Goal: Check status: Check status

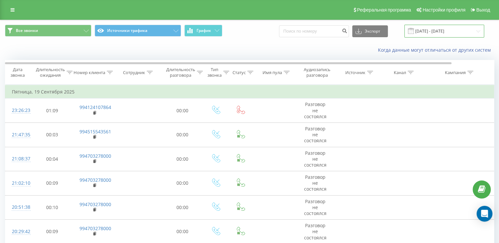
click at [463, 36] on input "[DATE] - [DATE]" at bounding box center [444, 31] width 80 height 13
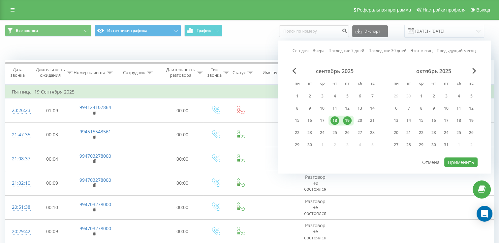
click at [347, 121] on div "19" at bounding box center [347, 120] width 9 height 9
click at [373, 119] on div "21" at bounding box center [372, 120] width 9 height 9
click at [465, 159] on button "Применить" at bounding box center [460, 163] width 33 height 10
type input "[DATE] - [DATE]"
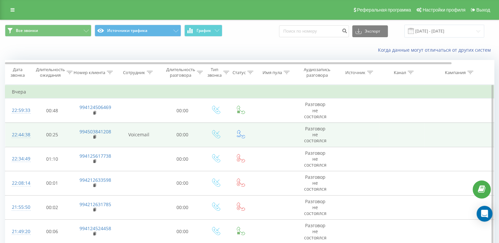
click at [338, 131] on td at bounding box center [357, 135] width 44 height 24
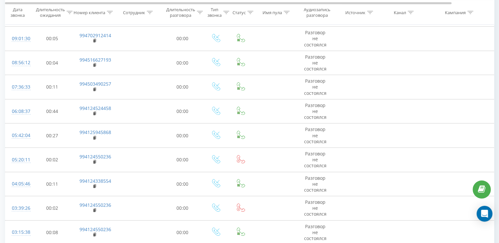
scroll to position [2111, 0]
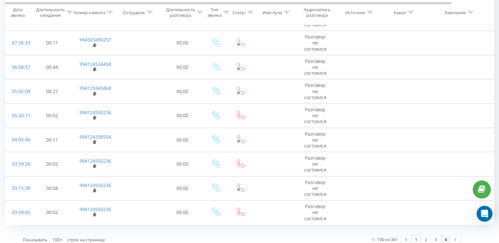
click at [445, 237] on link "4" at bounding box center [445, 239] width 10 height 9
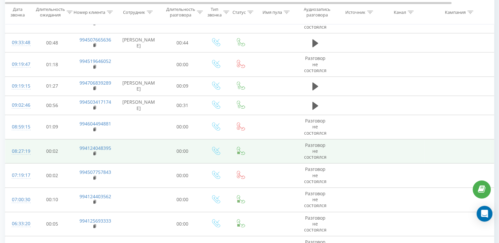
scroll to position [863, 0]
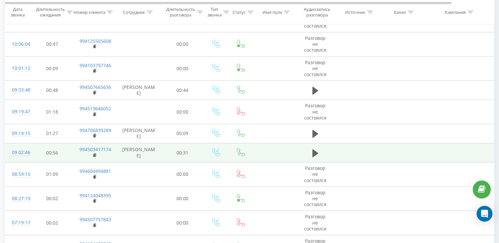
drag, startPoint x: 331, startPoint y: 154, endPoint x: 323, endPoint y: 156, distance: 7.8
click at [323, 156] on td at bounding box center [315, 152] width 40 height 19
click at [318, 152] on button at bounding box center [315, 153] width 10 height 10
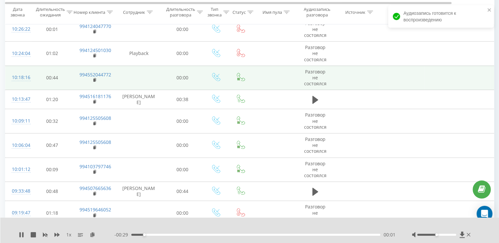
scroll to position [791, 0]
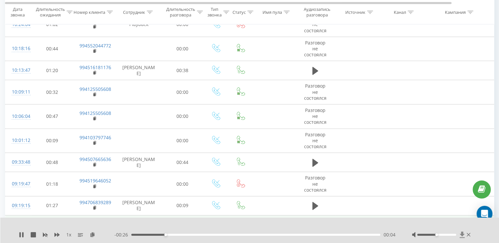
drag, startPoint x: 434, startPoint y: 234, endPoint x: 460, endPoint y: 234, distance: 26.0
click at [460, 234] on div at bounding box center [442, 235] width 60 height 7
click at [452, 237] on div at bounding box center [442, 235] width 60 height 7
click at [453, 236] on div at bounding box center [442, 235] width 60 height 7
click at [437, 236] on div at bounding box center [442, 235] width 60 height 7
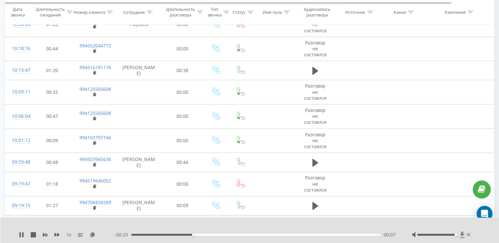
drag, startPoint x: 435, startPoint y: 235, endPoint x: 460, endPoint y: 234, distance: 25.1
click at [460, 234] on div at bounding box center [442, 235] width 60 height 7
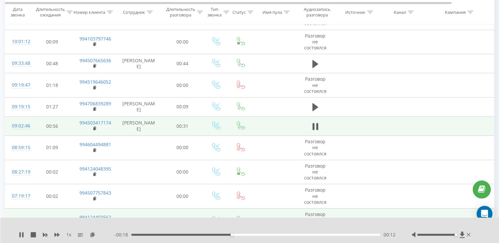
scroll to position [857, 0]
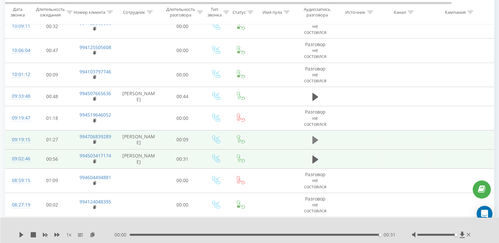
click at [315, 137] on icon at bounding box center [315, 140] width 6 height 8
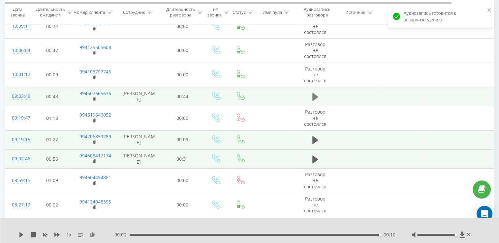
click at [317, 99] on button at bounding box center [315, 97] width 10 height 10
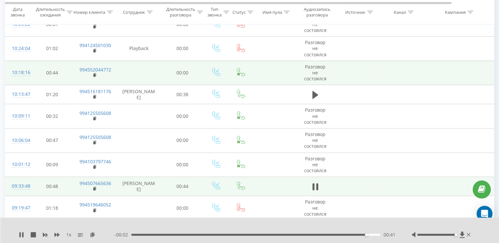
scroll to position [758, 0]
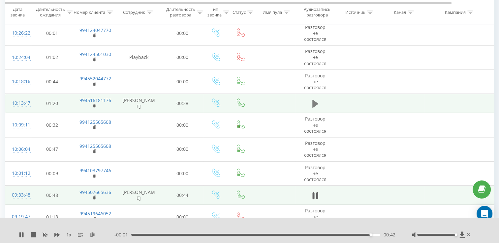
click at [316, 102] on icon at bounding box center [315, 104] width 6 height 8
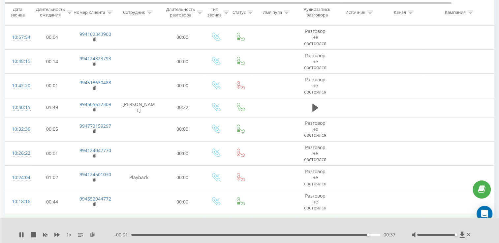
scroll to position [626, 0]
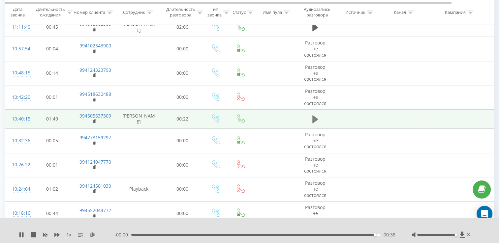
click at [318, 121] on icon at bounding box center [315, 119] width 6 height 9
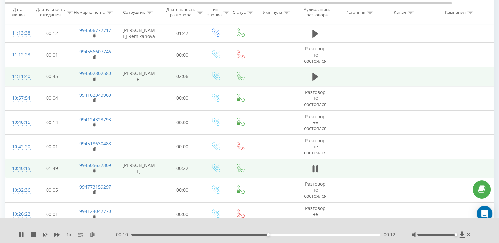
scroll to position [576, 0]
click at [312, 74] on icon at bounding box center [315, 78] width 6 height 8
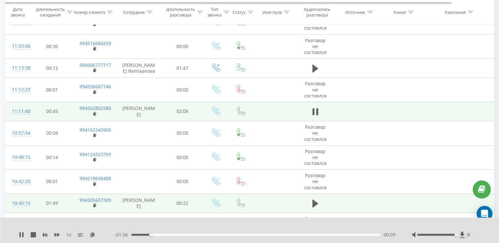
scroll to position [539, 0]
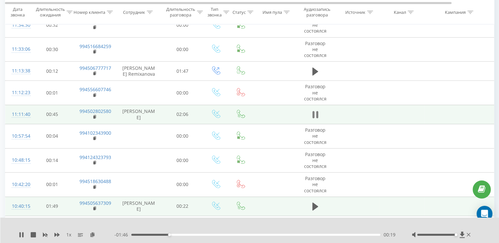
click at [313, 113] on icon at bounding box center [313, 114] width 2 height 7
click at [17, 233] on div "1 x - 01:46 00:19 00:19" at bounding box center [249, 230] width 499 height 25
click at [20, 233] on icon at bounding box center [21, 234] width 4 height 5
click at [52, 237] on div "1 x" at bounding box center [67, 235] width 96 height 7
click at [59, 233] on icon at bounding box center [56, 234] width 5 height 5
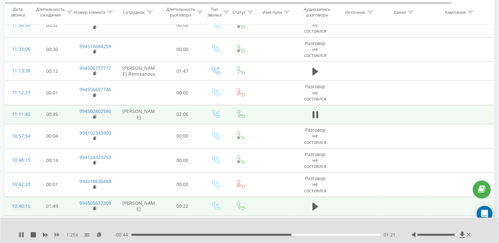
click at [59, 233] on icon at bounding box center [56, 234] width 5 height 5
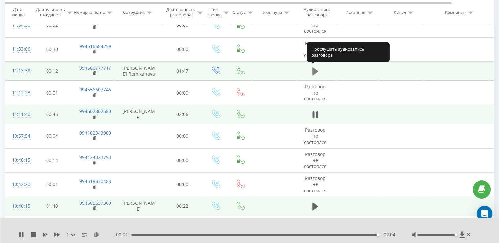
click at [317, 73] on icon at bounding box center [315, 71] width 6 height 9
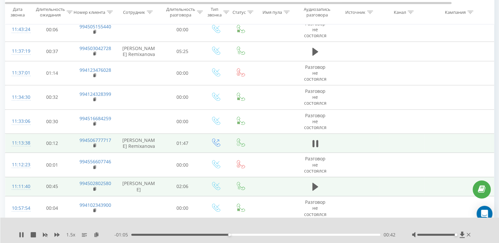
scroll to position [460, 0]
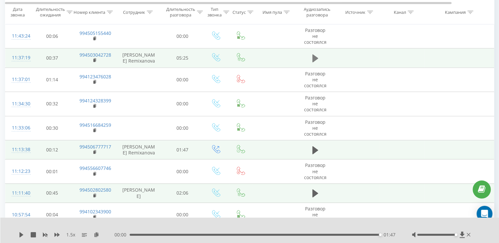
click at [318, 61] on button at bounding box center [315, 58] width 10 height 10
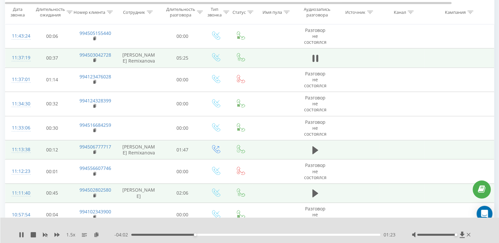
click at [318, 61] on button at bounding box center [315, 58] width 10 height 10
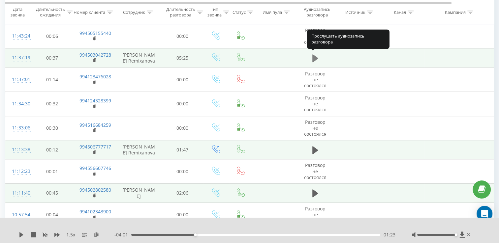
click at [317, 61] on button at bounding box center [315, 58] width 10 height 10
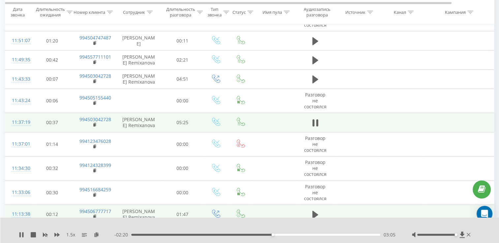
scroll to position [361, 0]
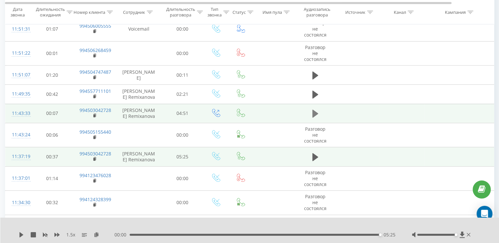
click at [318, 114] on icon at bounding box center [315, 113] width 6 height 9
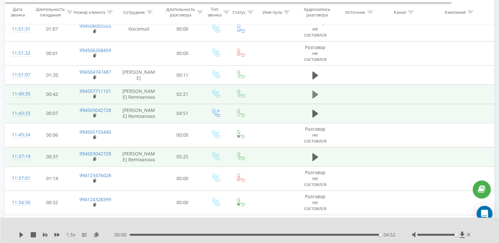
click at [313, 93] on icon at bounding box center [315, 95] width 6 height 8
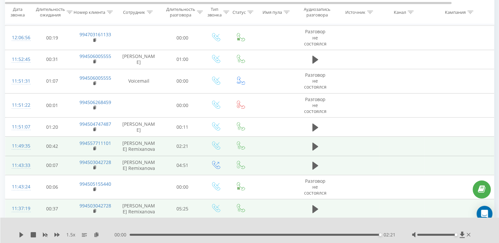
scroll to position [295, 0]
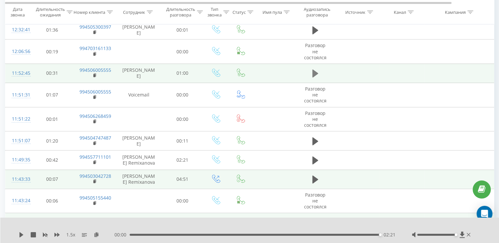
click at [315, 72] on icon at bounding box center [315, 74] width 6 height 8
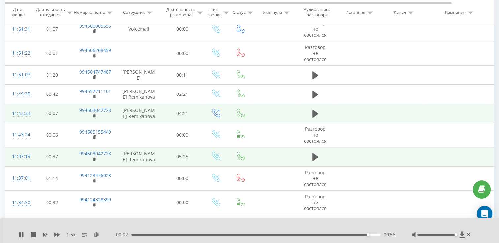
scroll to position [328, 0]
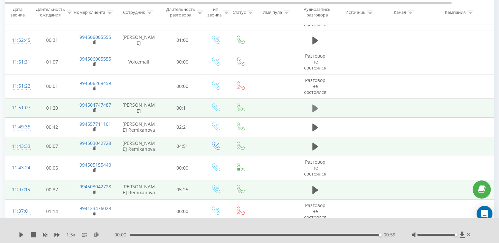
click at [317, 106] on icon at bounding box center [315, 108] width 6 height 8
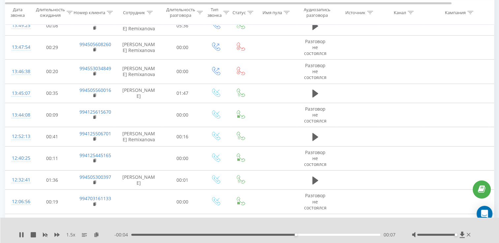
scroll to position [131, 0]
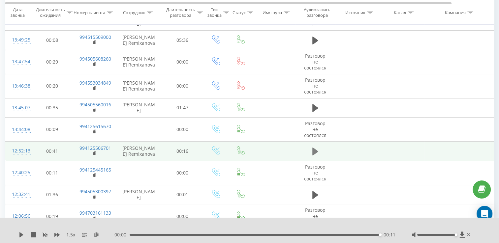
click at [316, 154] on icon at bounding box center [315, 151] width 6 height 9
click at [231, 235] on div "00:15" at bounding box center [255, 235] width 250 height 2
click at [22, 234] on icon at bounding box center [21, 234] width 4 height 5
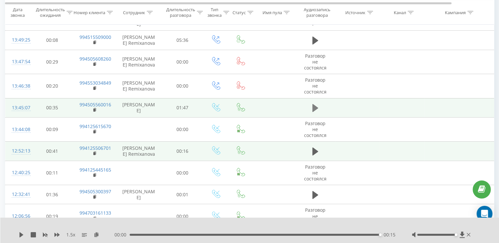
click at [318, 110] on button at bounding box center [315, 108] width 10 height 10
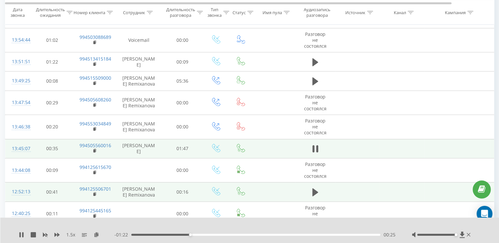
scroll to position [78, 0]
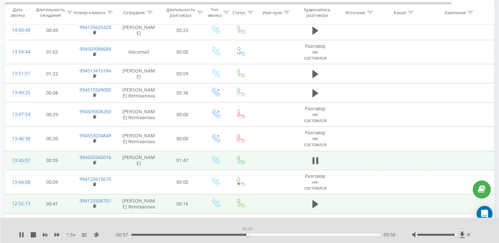
click at [247, 236] on div "00:50" at bounding box center [255, 235] width 249 height 2
drag, startPoint x: 274, startPoint y: 239, endPoint x: 278, endPoint y: 237, distance: 4.7
click at [278, 237] on div "1.5 x - 00:55 00:51 00:51" at bounding box center [249, 230] width 499 height 25
drag, startPoint x: 303, startPoint y: 234, endPoint x: 308, endPoint y: 235, distance: 5.4
click at [308, 235] on div "- 00:51 00:56 00:56" at bounding box center [254, 235] width 281 height 7
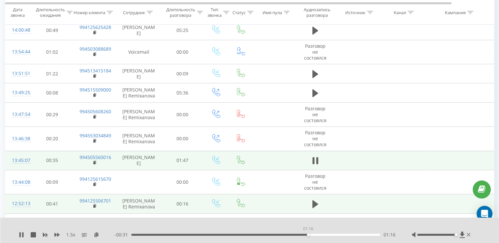
click at [308, 235] on div "01:16" at bounding box center [255, 235] width 249 height 2
click at [339, 234] on div "01:29" at bounding box center [255, 235] width 249 height 2
click at [319, 235] on div "01:21" at bounding box center [255, 235] width 249 height 2
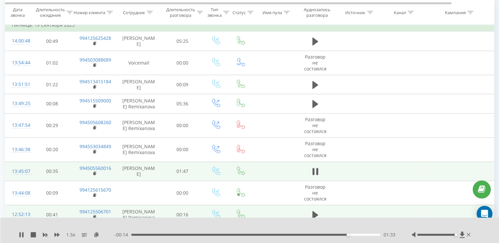
scroll to position [66, 0]
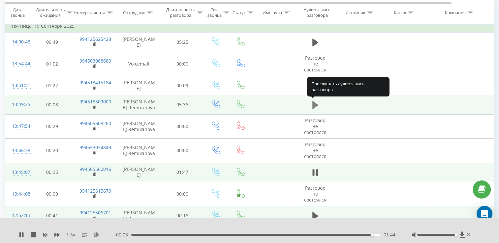
click at [318, 108] on button at bounding box center [315, 105] width 10 height 10
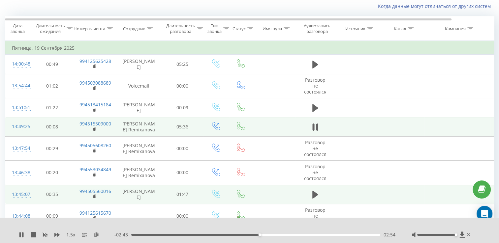
scroll to position [33, 0]
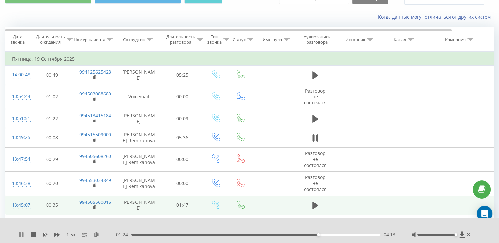
click at [23, 233] on icon at bounding box center [22, 234] width 1 height 5
click at [11, 239] on div "1.5 x - 01:23 04:13 04:13" at bounding box center [249, 230] width 499 height 25
click at [15, 237] on div "1.5 x - 01:23 04:13 04:13" at bounding box center [249, 230] width 499 height 25
drag, startPoint x: 17, startPoint y: 237, endPoint x: 34, endPoint y: 232, distance: 18.0
click at [21, 236] on div "1.5 x - 01:23 04:13 04:13" at bounding box center [249, 230] width 499 height 25
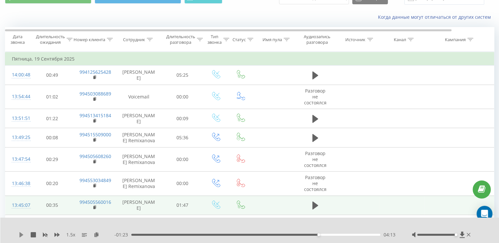
click at [21, 235] on icon at bounding box center [21, 234] width 4 height 5
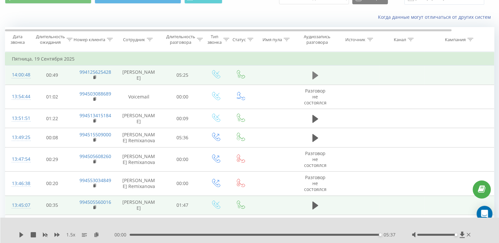
click at [315, 76] on icon at bounding box center [315, 76] width 6 height 8
click at [315, 76] on icon at bounding box center [315, 75] width 6 height 9
click at [319, 74] on button at bounding box center [315, 76] width 10 height 10
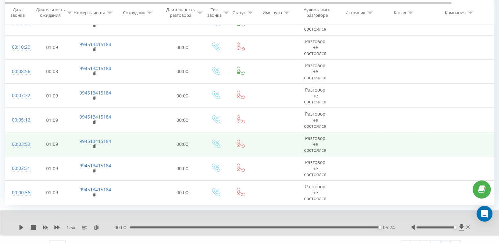
scroll to position [1284, 0]
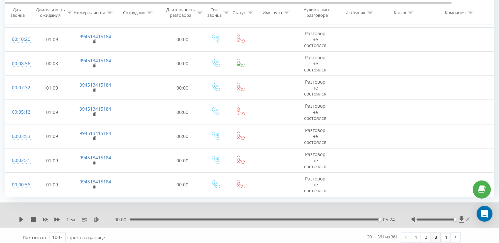
click at [436, 235] on link "3" at bounding box center [435, 237] width 10 height 9
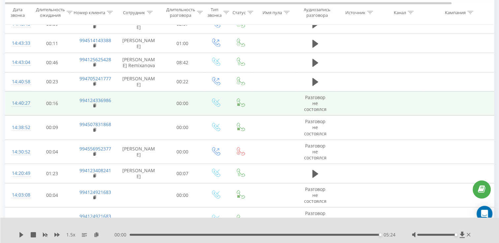
scroll to position [2053, 0]
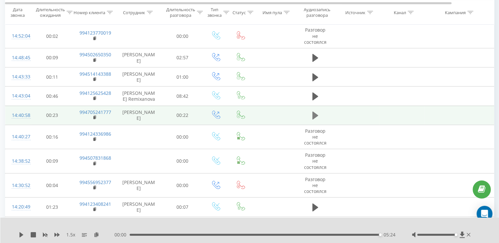
click at [318, 111] on icon at bounding box center [315, 115] width 6 height 9
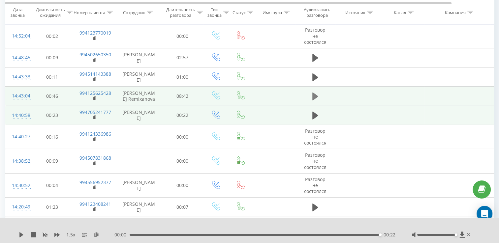
click at [310, 92] on button at bounding box center [315, 97] width 10 height 10
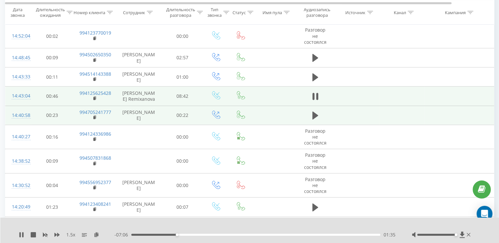
click at [310, 92] on button at bounding box center [315, 97] width 10 height 10
click at [22, 234] on icon at bounding box center [21, 234] width 5 height 5
click at [315, 92] on icon at bounding box center [315, 96] width 6 height 9
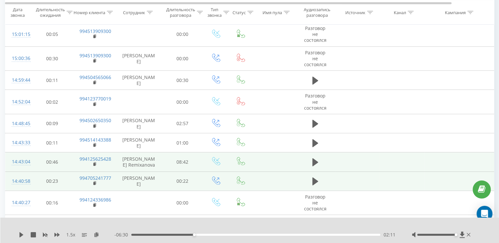
scroll to position [2020, 0]
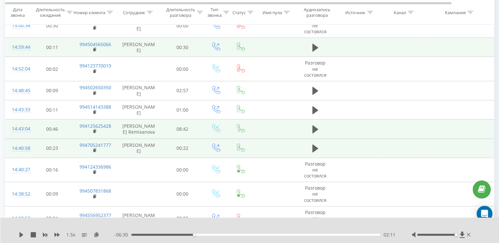
click at [489, 42] on td at bounding box center [457, 47] width 66 height 19
